Goal: Task Accomplishment & Management: Complete application form

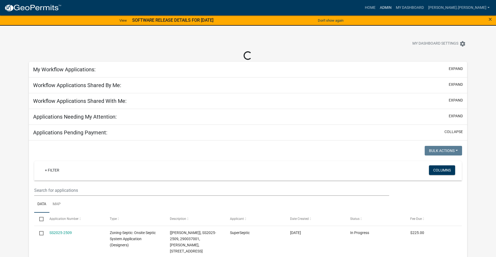
select select "3: 100"
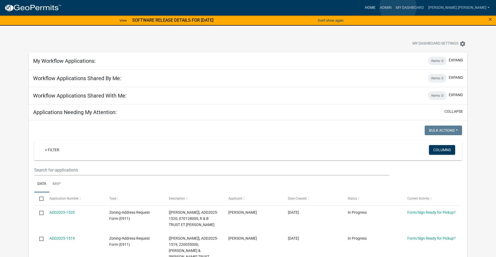
click at [378, 7] on link "Home" at bounding box center [370, 8] width 15 height 10
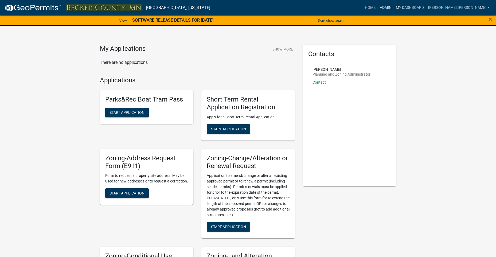
click at [394, 9] on link "Admin" at bounding box center [386, 8] width 16 height 10
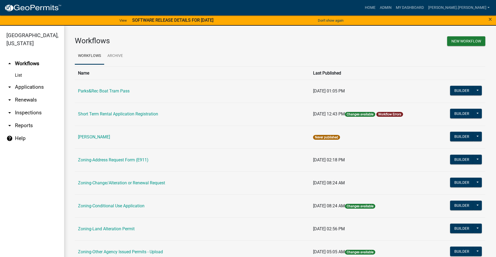
click at [22, 76] on link "List" at bounding box center [32, 75] width 64 height 11
click at [16, 88] on link "arrow_drop_down Applications" at bounding box center [32, 87] width 64 height 13
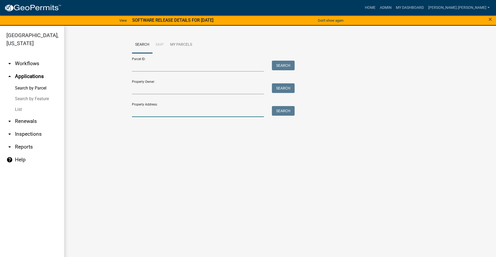
click at [181, 114] on input "Property Address:" at bounding box center [198, 111] width 132 height 11
click at [173, 91] on input "Property Owner:" at bounding box center [198, 88] width 132 height 11
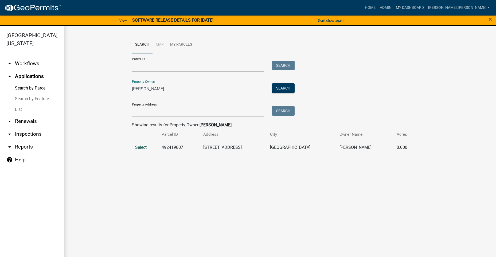
type input "[PERSON_NAME]"
click at [144, 148] on span "Select" at bounding box center [140, 147] width 11 height 5
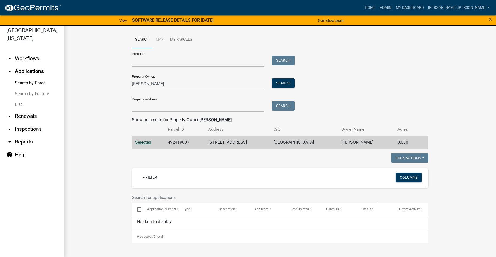
scroll to position [6, 0]
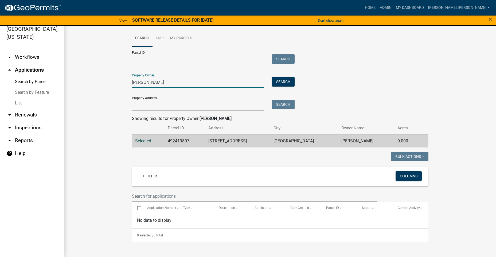
drag, startPoint x: 147, startPoint y: 81, endPoint x: 109, endPoint y: 82, distance: 37.7
click at [109, 82] on wm-workflow-application-search-view "Search Map My Parcels Parcel ID: Search Property Owner: [PERSON_NAME] Search Pr…" at bounding box center [280, 136] width 411 height 212
type input "[PERSON_NAME]"
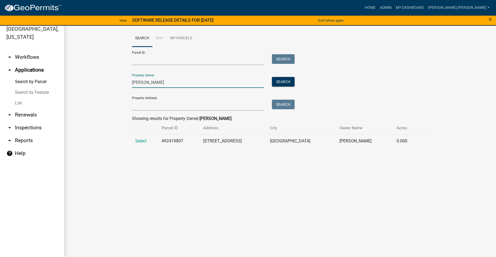
drag, startPoint x: 145, startPoint y: 83, endPoint x: 110, endPoint y: 76, distance: 36.3
click at [110, 76] on wm-workflow-application-search-view "Search Map My Parcels Parcel ID: Search Property Owner: [PERSON_NAME] Search Pr…" at bounding box center [280, 91] width 411 height 122
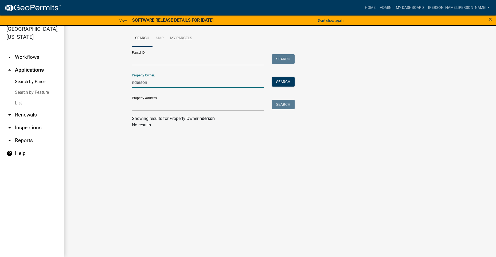
type input "[PERSON_NAME]"
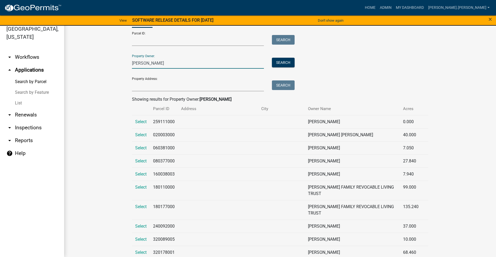
scroll to position [0, 0]
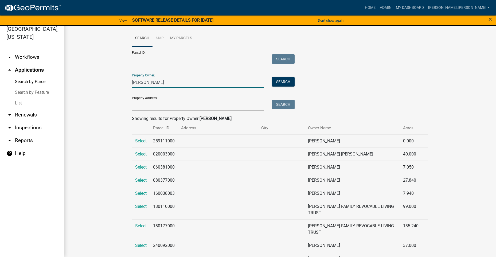
drag, startPoint x: 150, startPoint y: 82, endPoint x: 98, endPoint y: 77, distance: 52.3
click at [48, 10] on img at bounding box center [32, 8] width 57 height 8
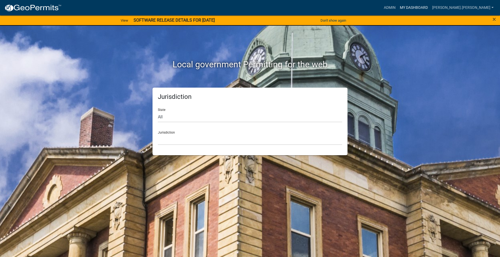
click at [430, 7] on link "My Dashboard" at bounding box center [414, 8] width 32 height 10
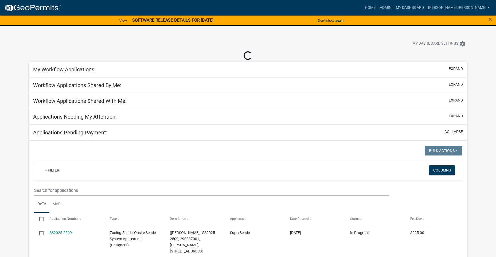
select select "3: 100"
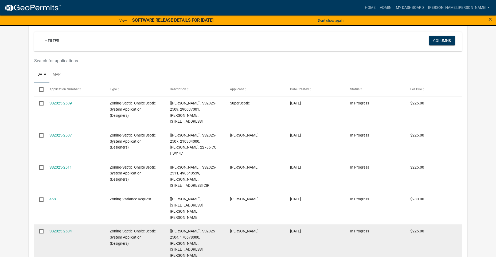
scroll to position [2991, 0]
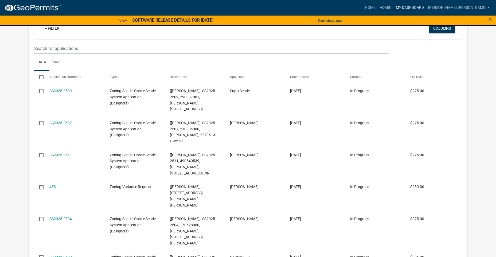
click at [425, 7] on link "My Dashboard" at bounding box center [410, 8] width 32 height 10
click at [394, 6] on link "Admin" at bounding box center [386, 8] width 16 height 10
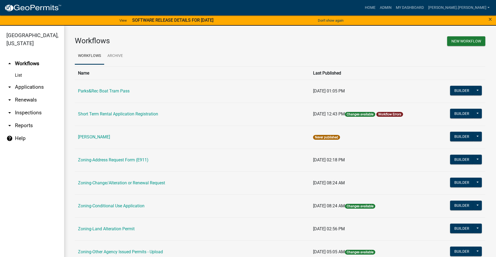
click at [25, 86] on link "arrow_drop_down Applications" at bounding box center [32, 87] width 64 height 13
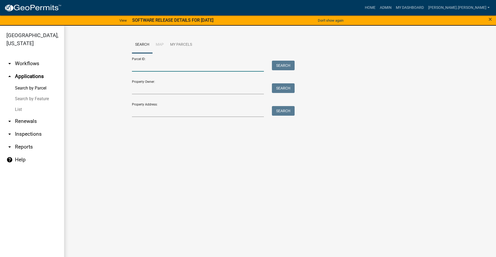
click at [154, 69] on input "Parcel ID:" at bounding box center [198, 66] width 132 height 11
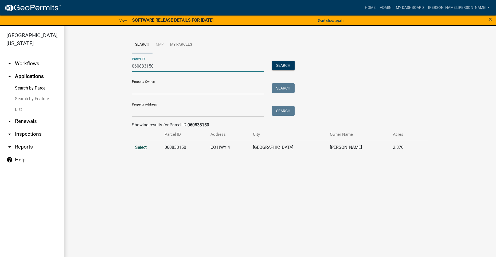
type input "060833150"
click at [144, 147] on span "Select" at bounding box center [140, 147] width 11 height 5
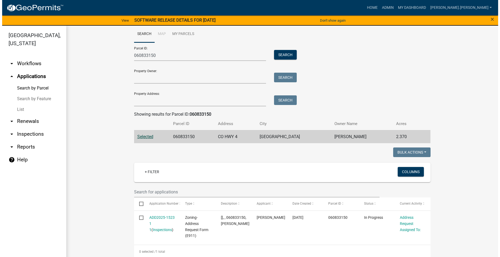
scroll to position [16, 0]
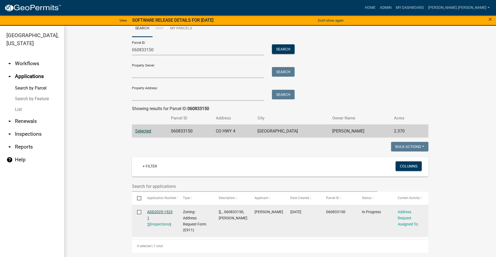
click at [167, 211] on link "ADD2025-1523 1 1" at bounding box center [159, 218] width 25 height 17
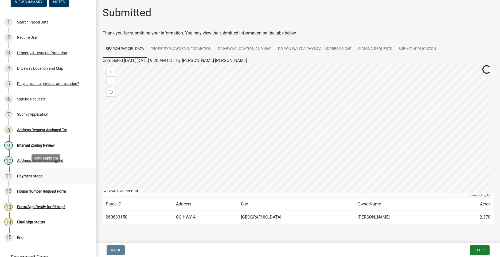
scroll to position [53, 0]
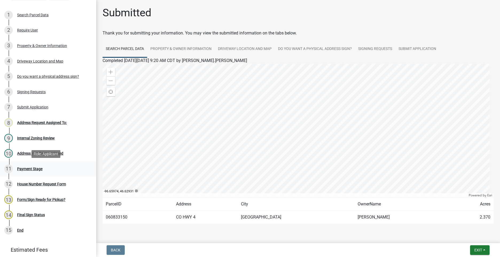
click at [26, 168] on div "Payment Stage" at bounding box center [29, 169] width 25 height 4
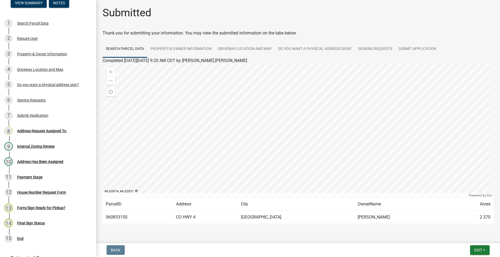
scroll to position [84, 0]
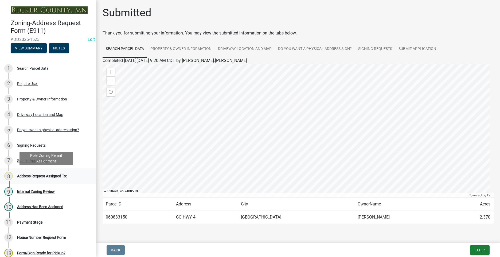
click at [37, 173] on div "8 Address Request Assigned To:" at bounding box center [45, 176] width 83 height 9
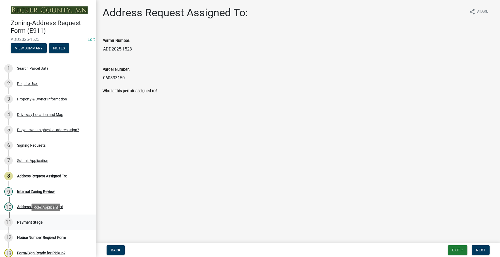
click at [24, 220] on div "Payment Stage" at bounding box center [29, 222] width 25 height 4
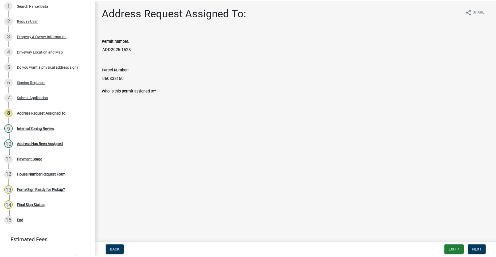
scroll to position [84, 0]
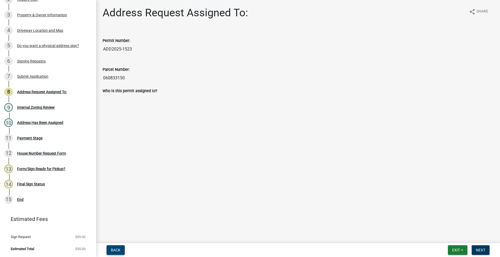
click at [120, 250] on span "Back" at bounding box center [116, 250] width 10 height 4
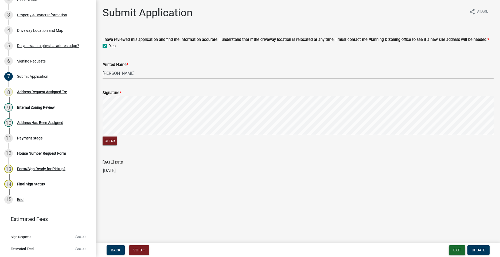
click at [452, 250] on button "Exit" at bounding box center [457, 250] width 16 height 10
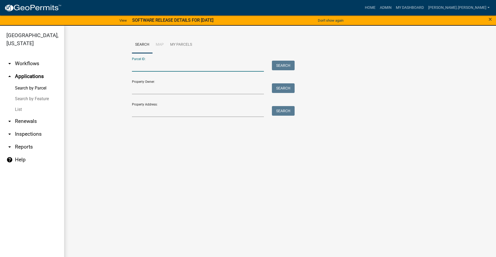
click at [174, 67] on input "Parcel ID:" at bounding box center [198, 66] width 132 height 11
click at [152, 88] on input "Property Owner:" at bounding box center [198, 88] width 132 height 11
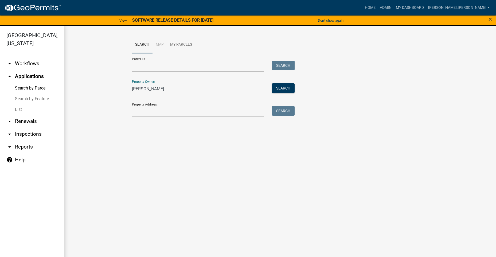
type input "[PERSON_NAME]"
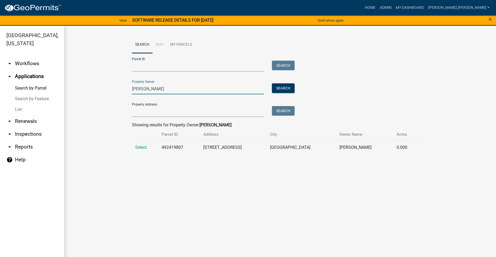
drag, startPoint x: 146, startPoint y: 88, endPoint x: 96, endPoint y: 85, distance: 49.2
click at [96, 85] on wm-workflow-application-search-view "Search Map My Parcels Parcel ID: Search Property Owner: [PERSON_NAME] Search Pr…" at bounding box center [280, 97] width 411 height 122
click at [145, 115] on input "Property Address:" at bounding box center [198, 111] width 132 height 11
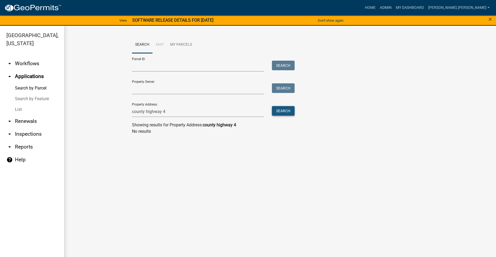
click at [275, 109] on button "Search" at bounding box center [283, 111] width 23 height 10
drag, startPoint x: 162, startPoint y: 111, endPoint x: 146, endPoint y: 111, distance: 16.0
click at [146, 111] on input "county highway 4" at bounding box center [198, 111] width 132 height 11
type input "county 4"
click at [276, 114] on button "Search" at bounding box center [283, 111] width 23 height 10
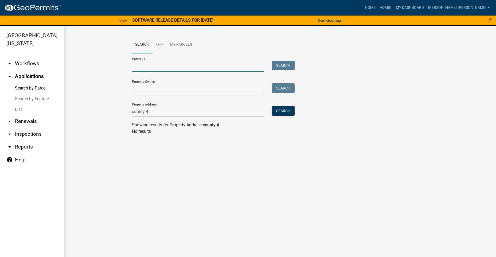
click at [137, 65] on input "Parcel ID:" at bounding box center [198, 66] width 132 height 11
drag, startPoint x: 160, startPoint y: 111, endPoint x: 68, endPoint y: 111, distance: 92.7
click at [89, 111] on wm-workflow-application-search-view "Search Map My Parcels Parcel ID: Search Property Owner: Search Property Address…" at bounding box center [280, 87] width 411 height 103
type input "0"
click at [143, 68] on input "Parcel ID:" at bounding box center [198, 66] width 132 height 11
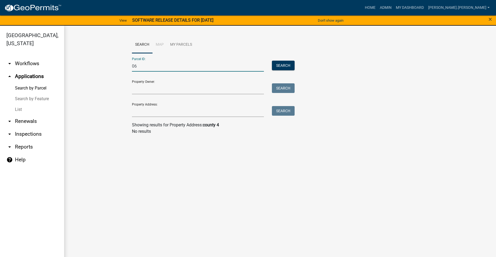
drag, startPoint x: 145, startPoint y: 68, endPoint x: 77, endPoint y: 62, distance: 67.8
click at [99, 65] on wm-workflow-application-search-view "Search Map My Parcels Parcel ID: 06 Search Property Owner: Search Property Addr…" at bounding box center [280, 87] width 411 height 103
paste input "0833150"
type input "060833150"
click at [273, 62] on button "Search" at bounding box center [283, 66] width 23 height 10
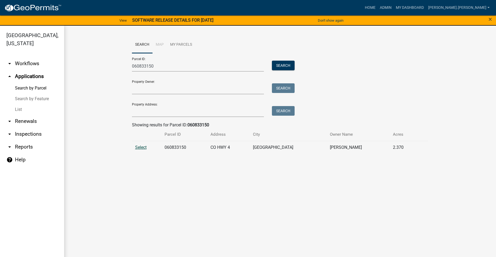
click at [144, 146] on span "Select" at bounding box center [140, 147] width 11 height 5
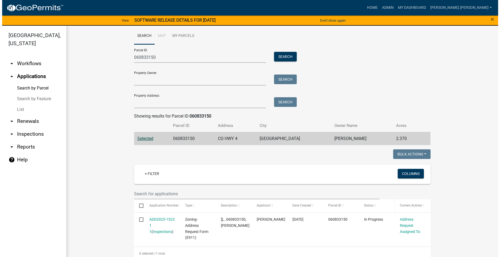
scroll to position [16, 0]
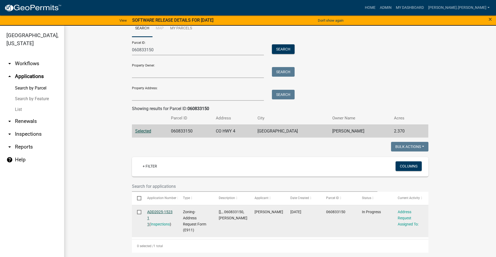
click at [156, 212] on link "ADD2025-1523 1 1" at bounding box center [159, 218] width 25 height 17
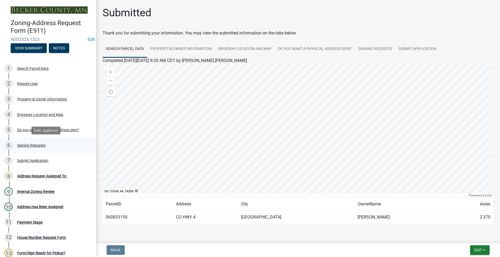
click at [27, 142] on div "6 Signing Requests" at bounding box center [45, 145] width 83 height 9
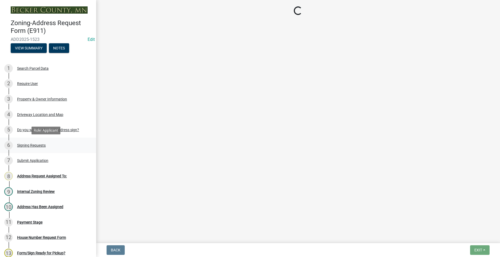
select select "efd639ae-1de7-481f-8f79-c531d2c1a962"
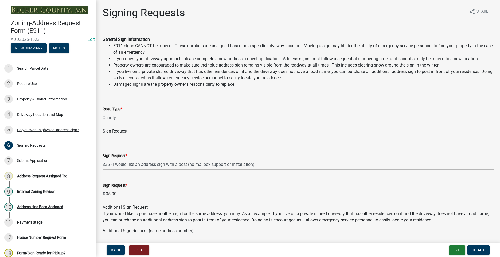
click at [139, 167] on select "Select Item... $12 - I only need a post (no sign or installation). $25 - I only…" at bounding box center [298, 164] width 391 height 11
click at [103, 159] on select "Select Item... $12 - I only need a post (no sign or installation). $25 - I only…" at bounding box center [298, 164] width 391 height 11
select select "44eb173d-6d93-4721-bc74-137e2a64e6b8"
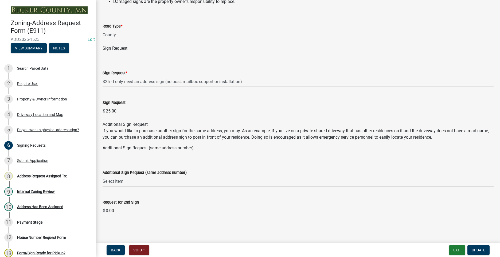
scroll to position [84, 0]
click at [481, 248] on span "Update" at bounding box center [479, 250] width 14 height 4
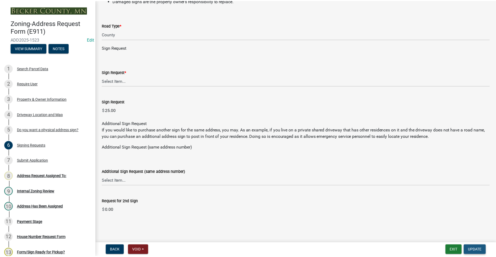
scroll to position [0, 0]
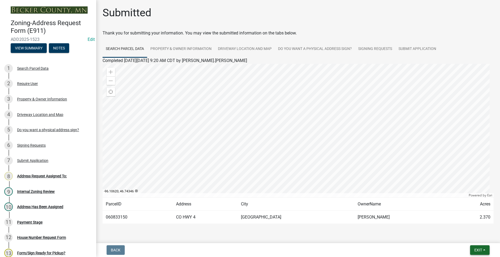
drag, startPoint x: 478, startPoint y: 249, endPoint x: 481, endPoint y: 250, distance: 2.7
click at [478, 249] on span "Exit" at bounding box center [478, 250] width 8 height 4
click at [470, 236] on button "Save & Exit" at bounding box center [468, 236] width 43 height 13
